Goal: Task Accomplishment & Management: Manage account settings

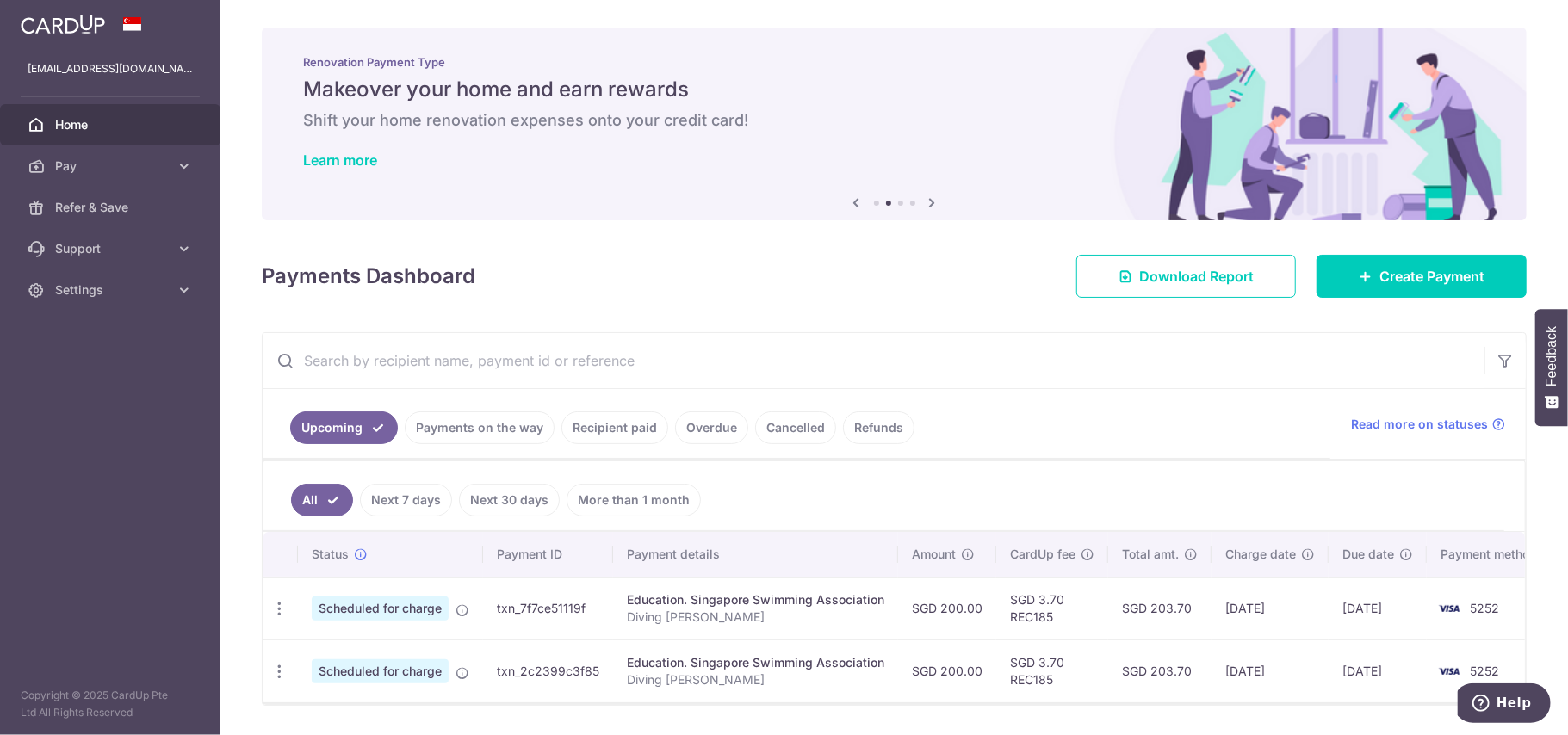
scroll to position [69, 0]
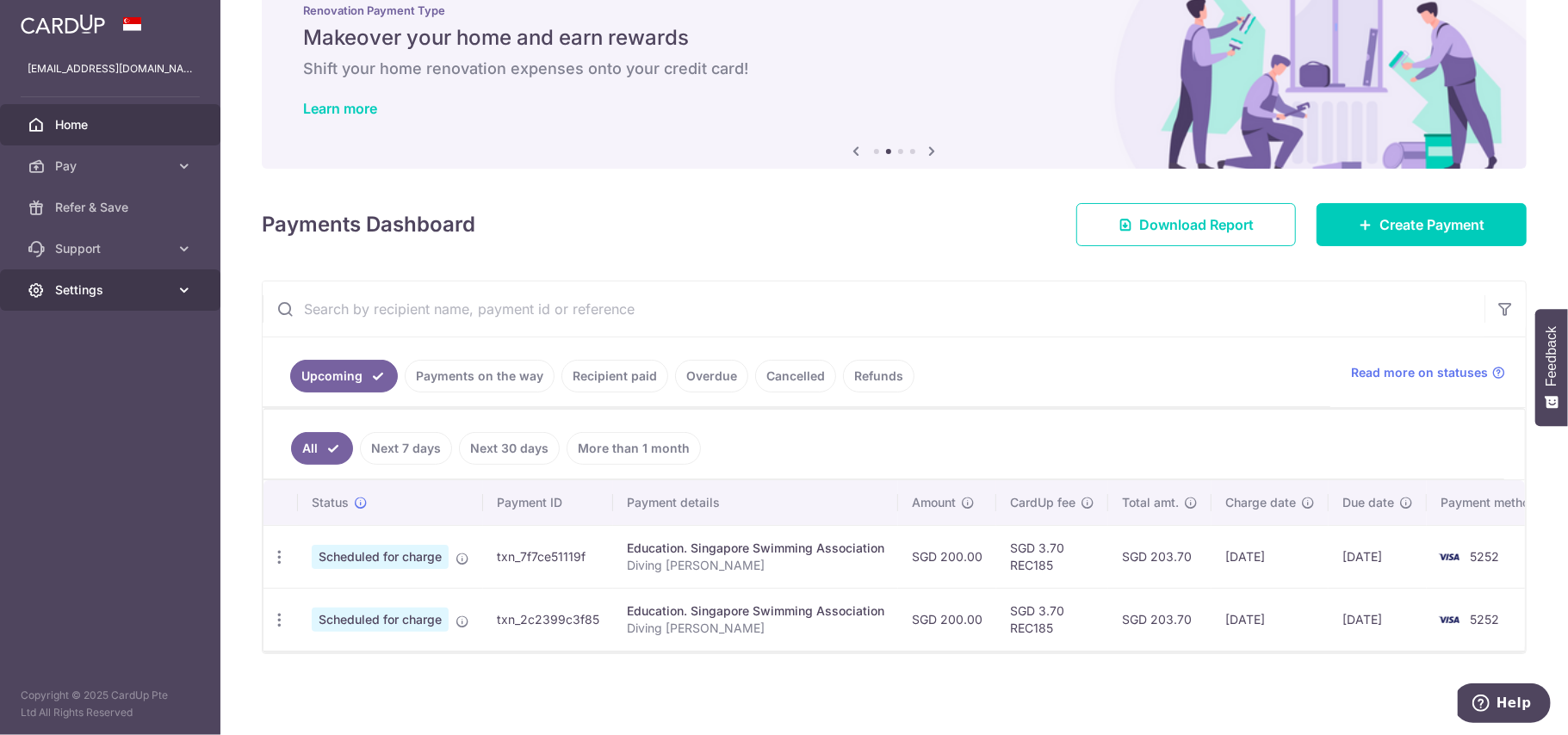
click at [62, 298] on span "Settings" at bounding box center [111, 290] width 113 height 18
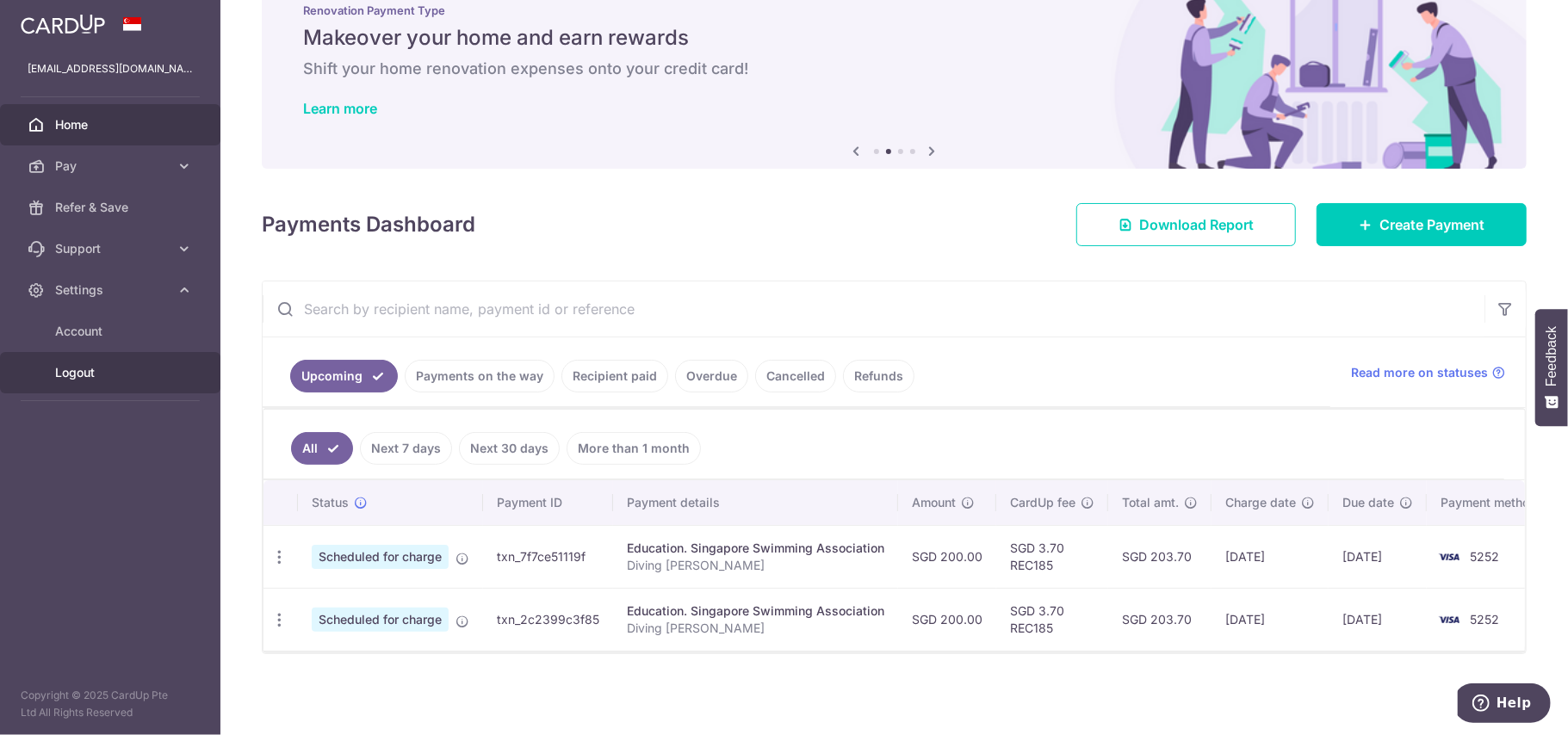
click at [64, 370] on span "Logout" at bounding box center [111, 372] width 113 height 18
